Goal: Information Seeking & Learning: Understand process/instructions

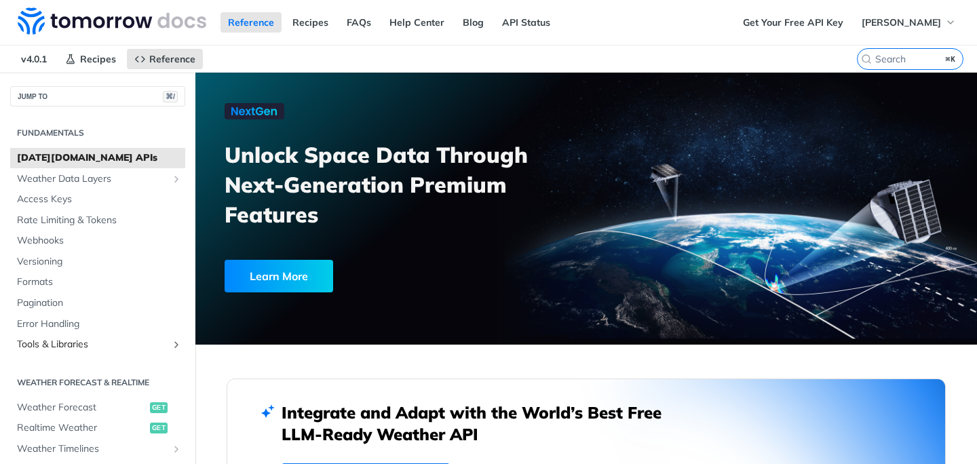
scroll to position [182, 0]
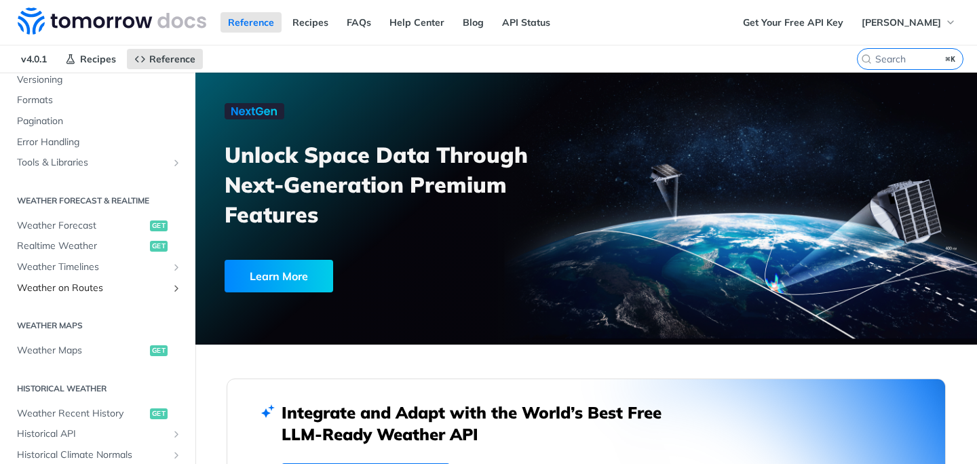
click at [74, 288] on span "Weather on Routes" at bounding box center [92, 288] width 151 height 14
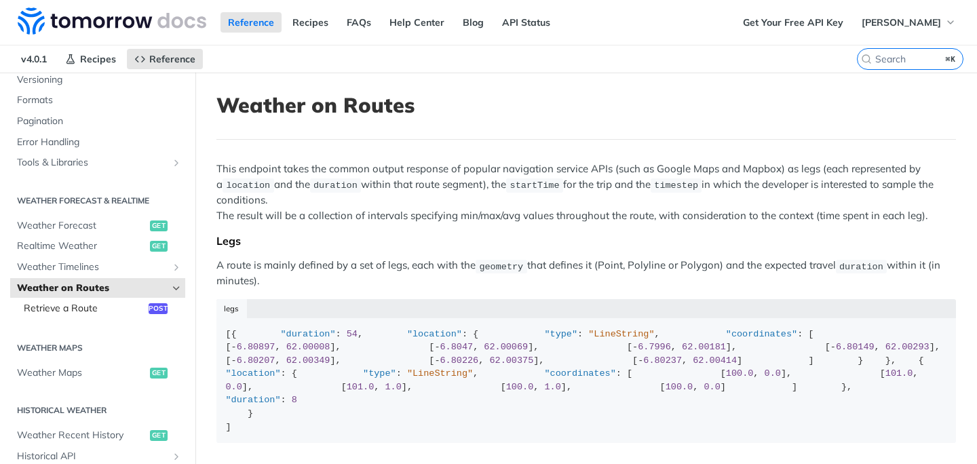
click at [121, 311] on span "Retrieve a Route" at bounding box center [84, 309] width 121 height 14
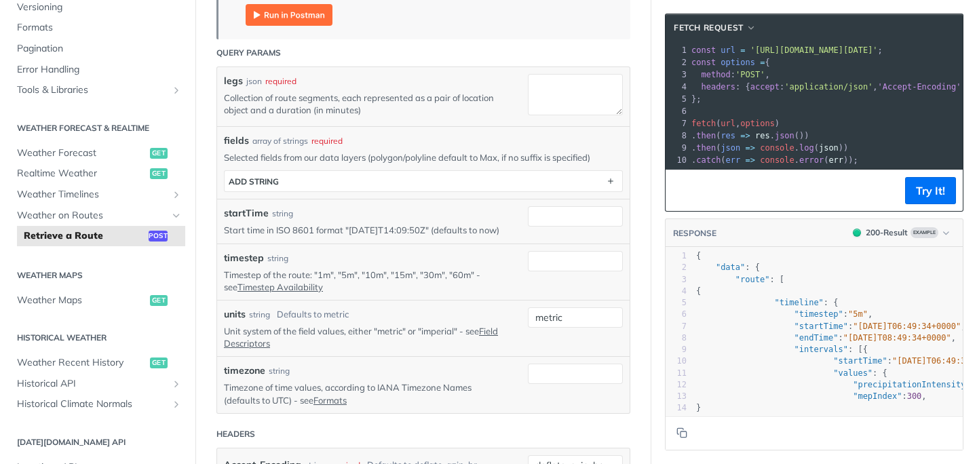
scroll to position [345, 0]
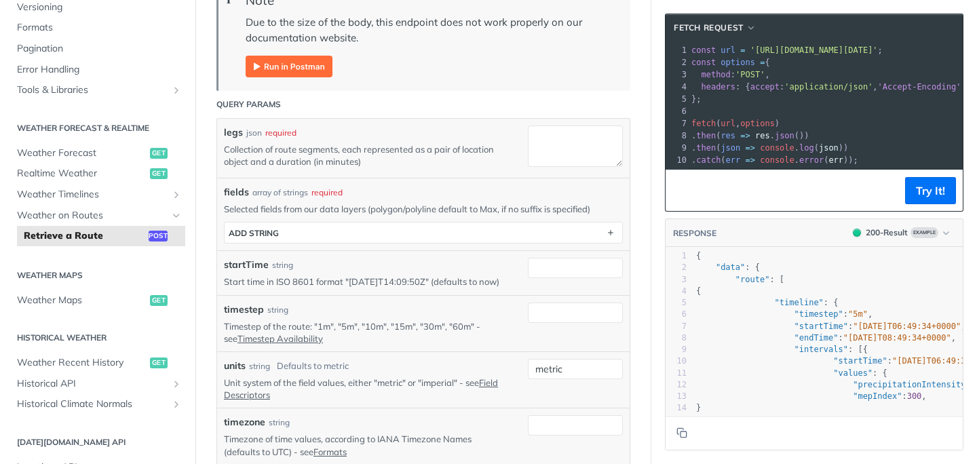
click at [471, 284] on p "Start time in ISO 8601 format "[DATE]T14:09:50Z" (defaults to now)" at bounding box center [366, 281] width 284 height 12
click at [491, 338] on p "Timestep of the route: "1m", "5m", "10m", "15m", "30m", "60m" - see Timestep Av…" at bounding box center [366, 332] width 284 height 24
click at [286, 344] on link "Timestep Availability" at bounding box center [279, 338] width 85 height 11
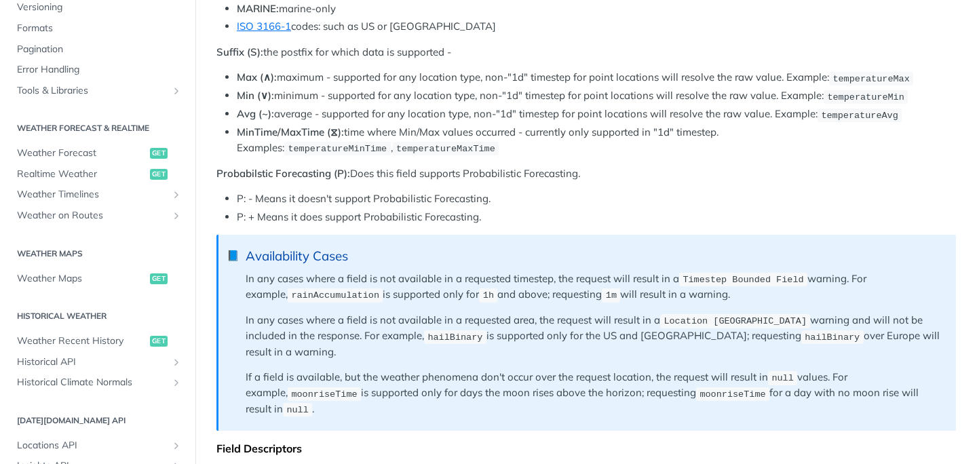
scroll to position [376, 0]
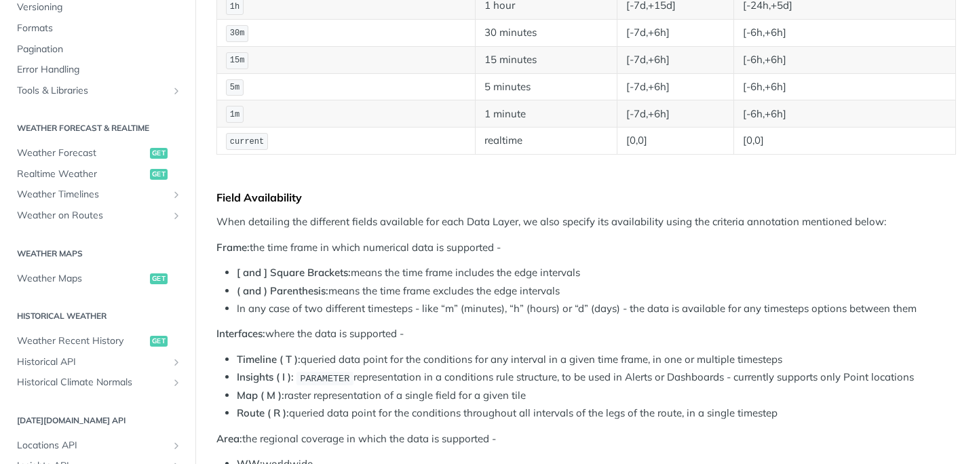
click at [248, 137] on span "current" at bounding box center [247, 141] width 34 height 9
copy span "current"
